Goal: Task Accomplishment & Management: Manage account settings

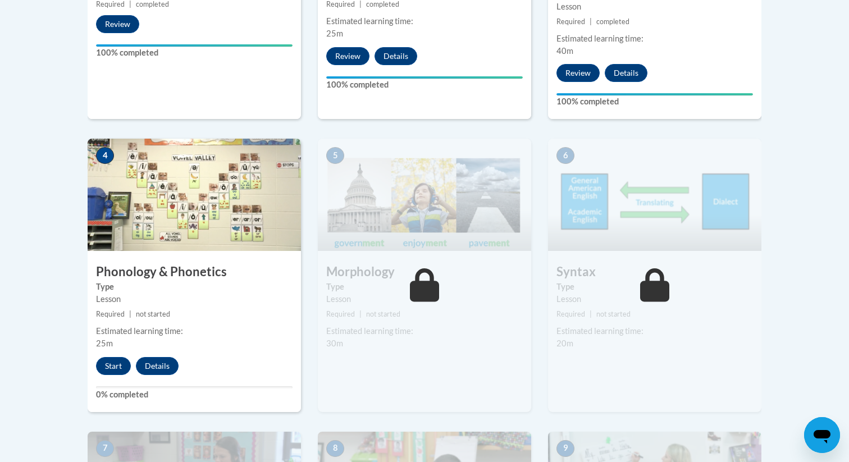
scroll to position [535, 0]
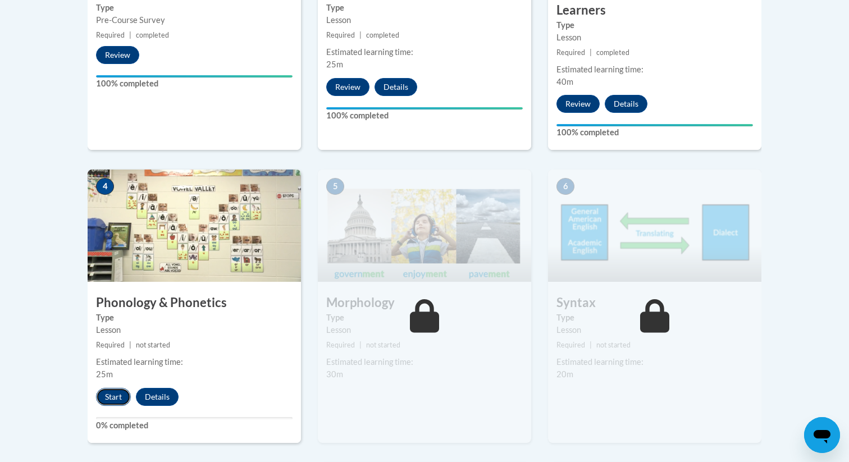
click at [112, 393] on button "Start" at bounding box center [113, 397] width 35 height 18
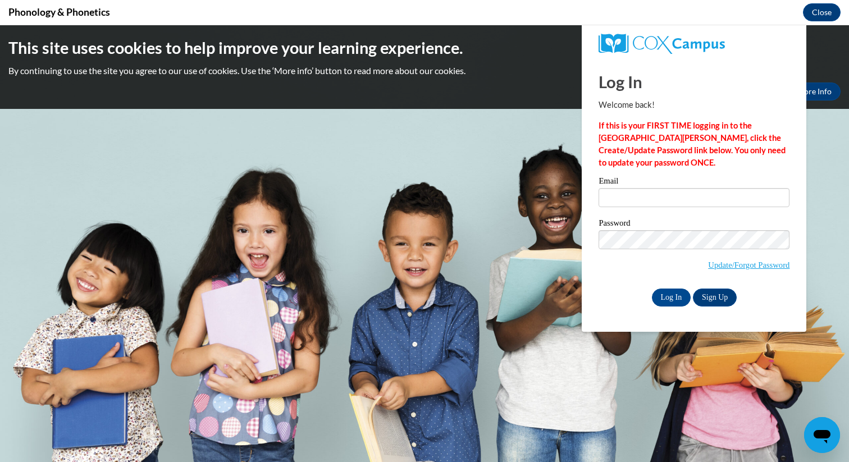
scroll to position [0, 0]
type input "[EMAIL_ADDRESS][DOMAIN_NAME]"
click at [678, 294] on input "Log In" at bounding box center [671, 298] width 39 height 18
